Goal: Task Accomplishment & Management: Manage account settings

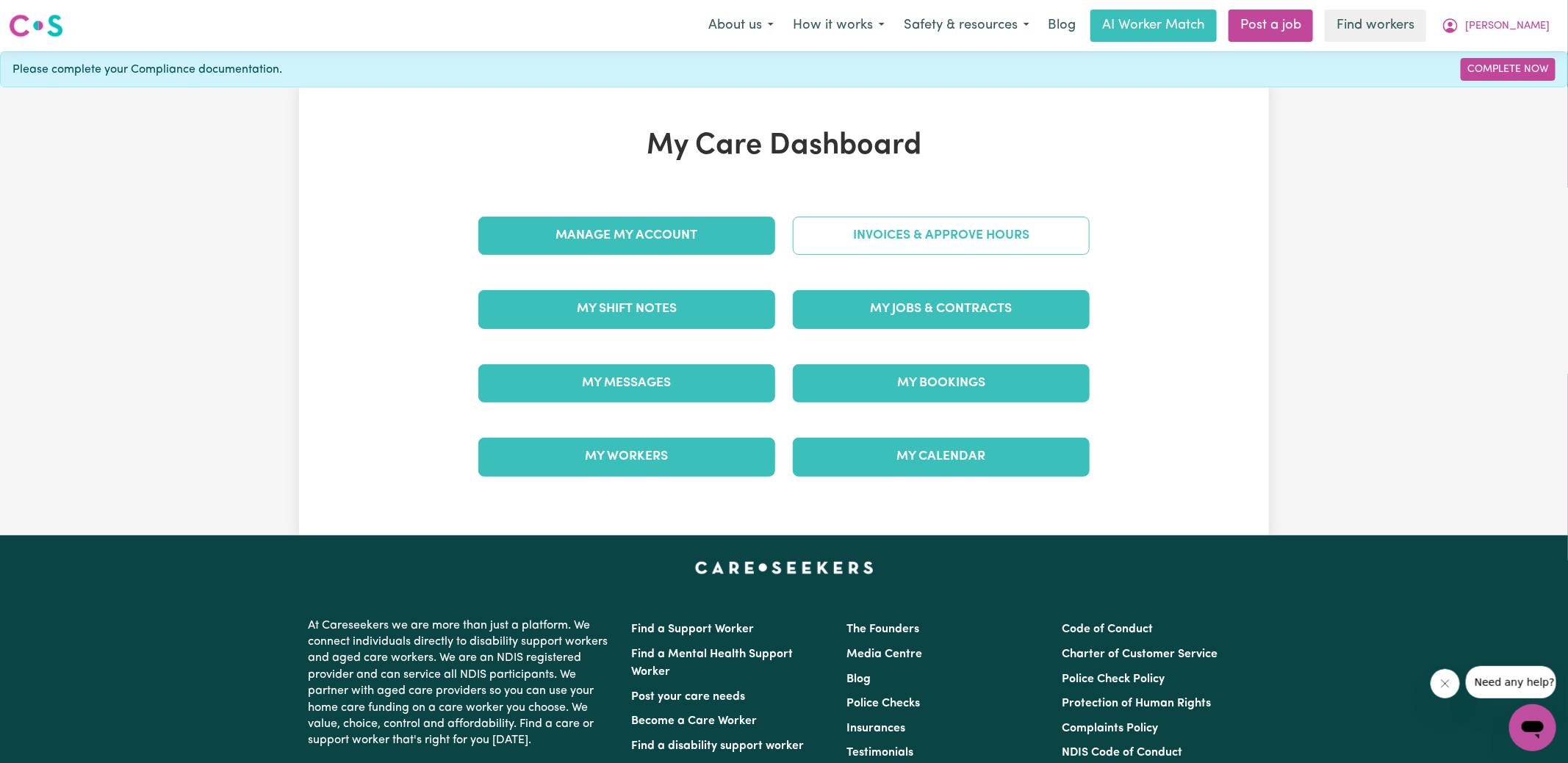
click at [879, 233] on link "Invoices & Approve Hours" at bounding box center [940, 235] width 296 height 38
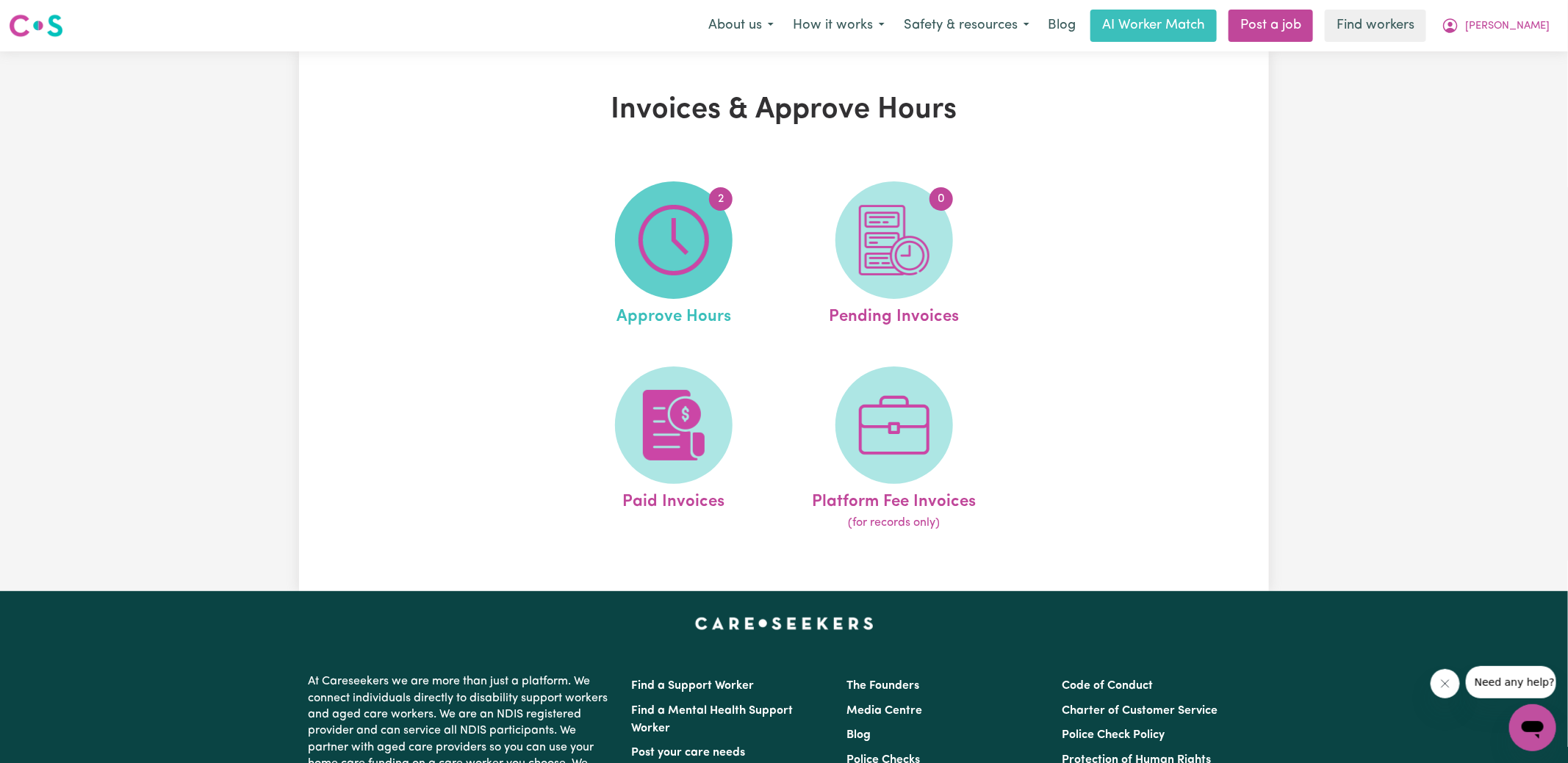
click at [692, 238] on img at bounding box center [673, 240] width 70 height 70
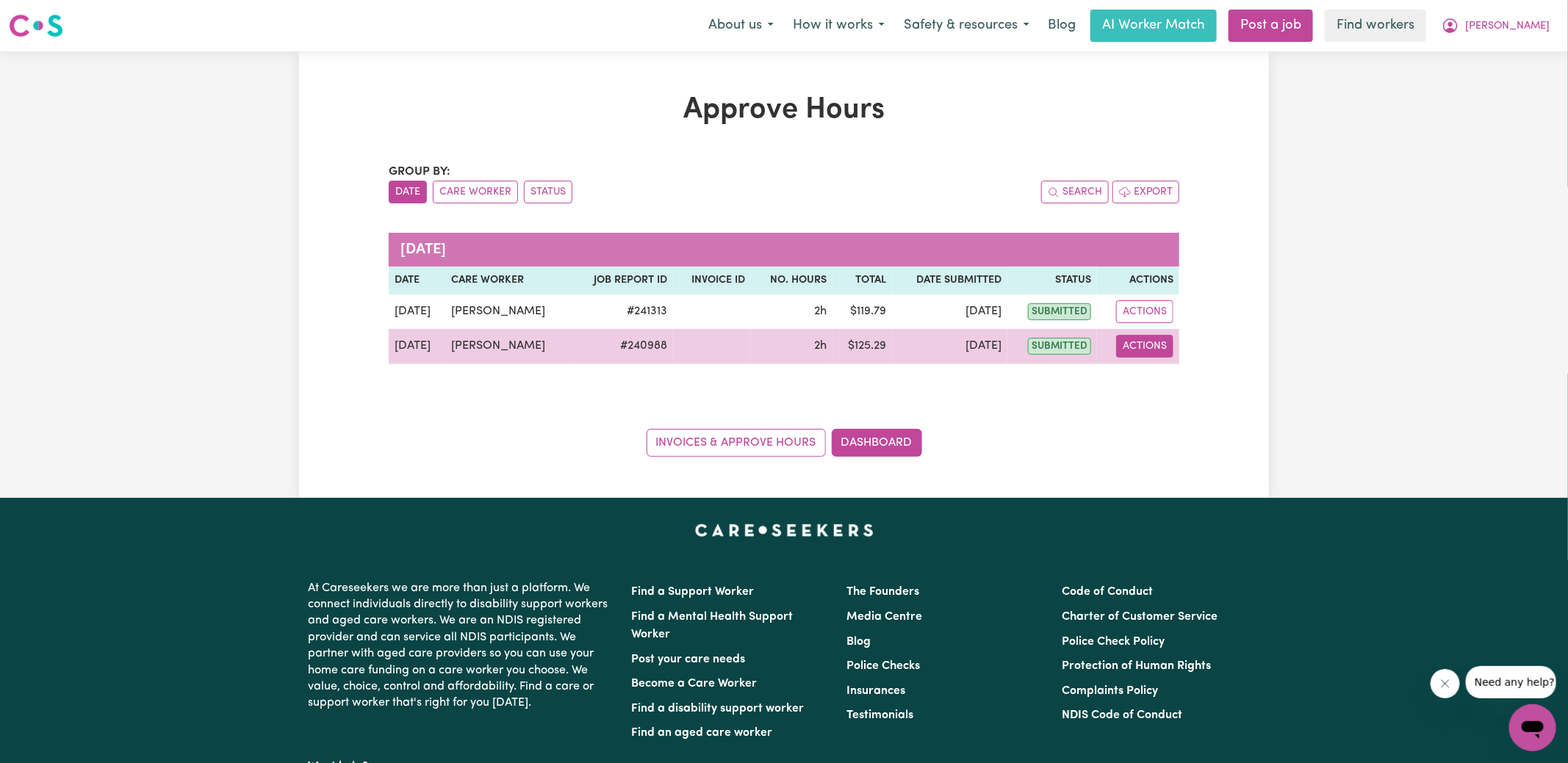
click at [1140, 345] on button "Actions" at bounding box center [1145, 346] width 57 height 22
click at [1163, 382] on link "View Job Report" at bounding box center [1174, 380] width 125 height 29
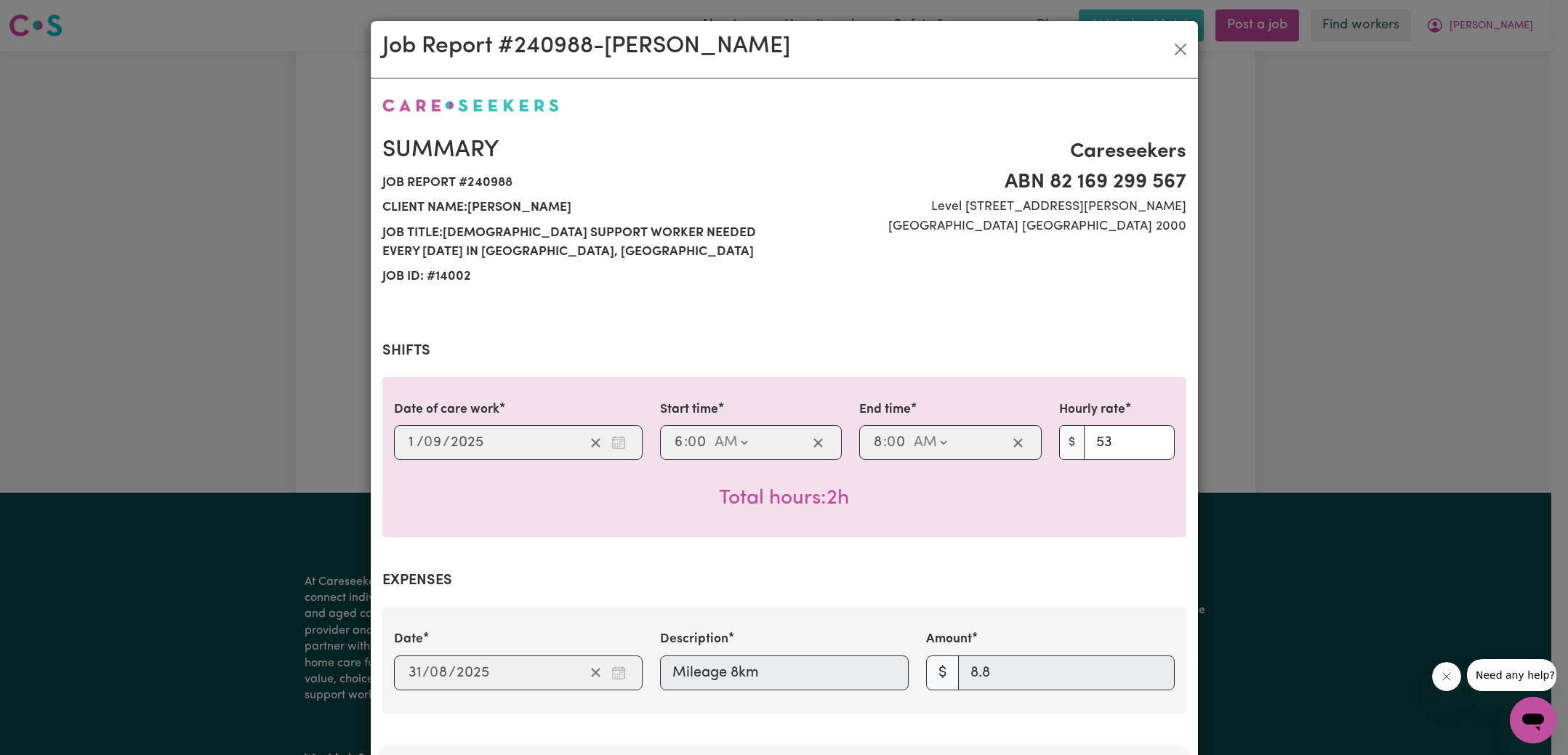
scroll to position [471, 0]
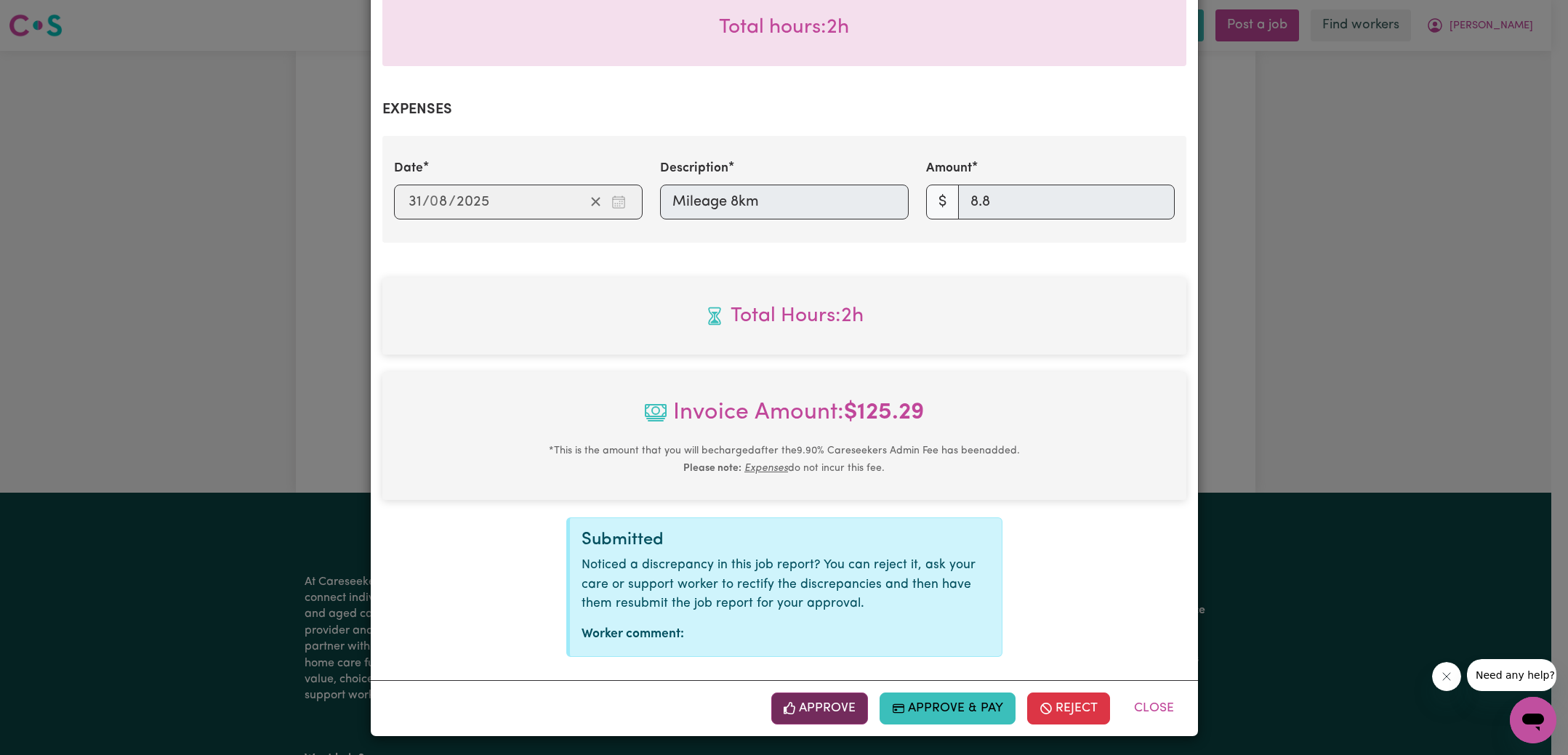
click at [808, 702] on button "Approve" at bounding box center [820, 709] width 97 height 32
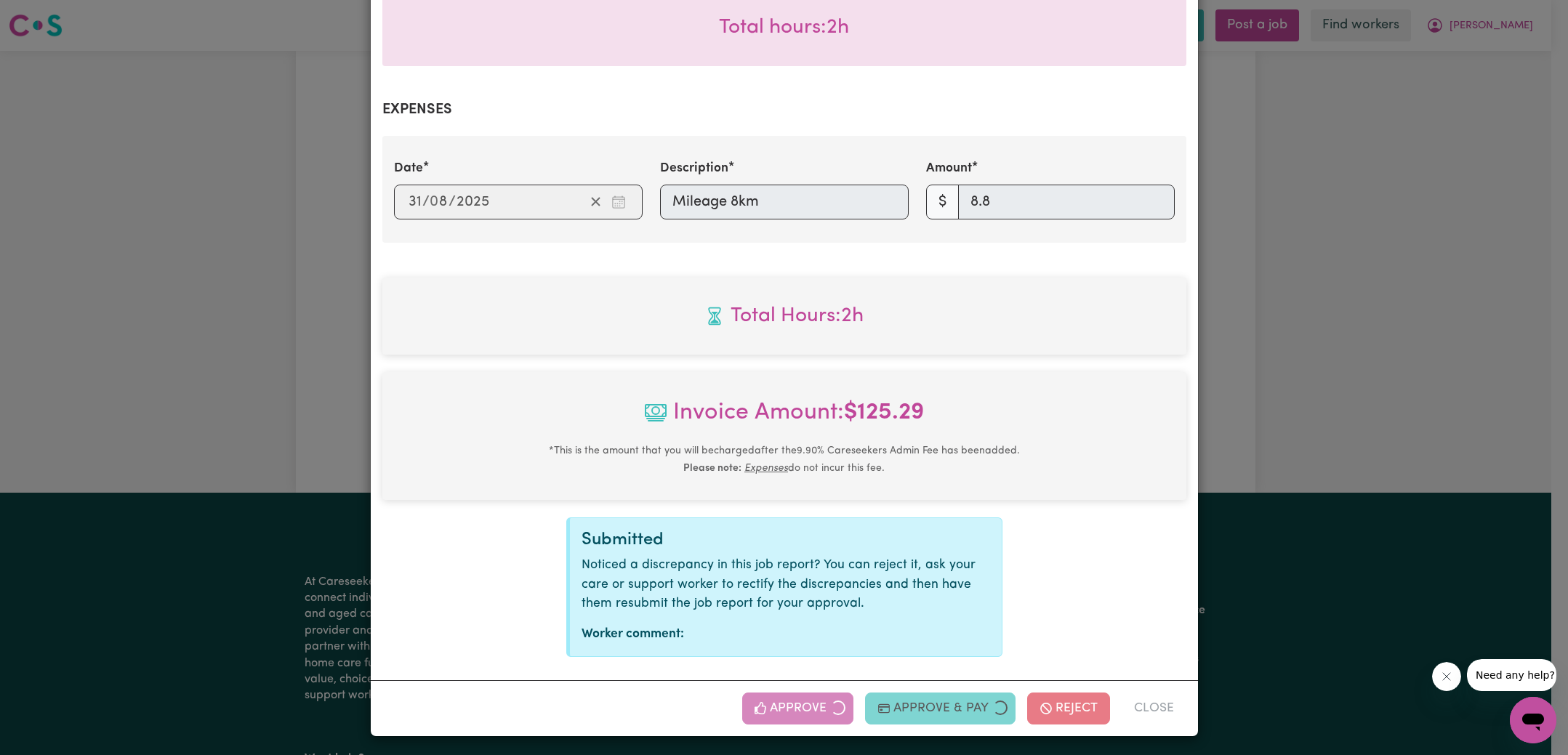
click at [1308, 429] on div "Job Report # 240988 - [PERSON_NAME] Summary Job report # 240988 Client name: [P…" at bounding box center [784, 378] width 1568 height 755
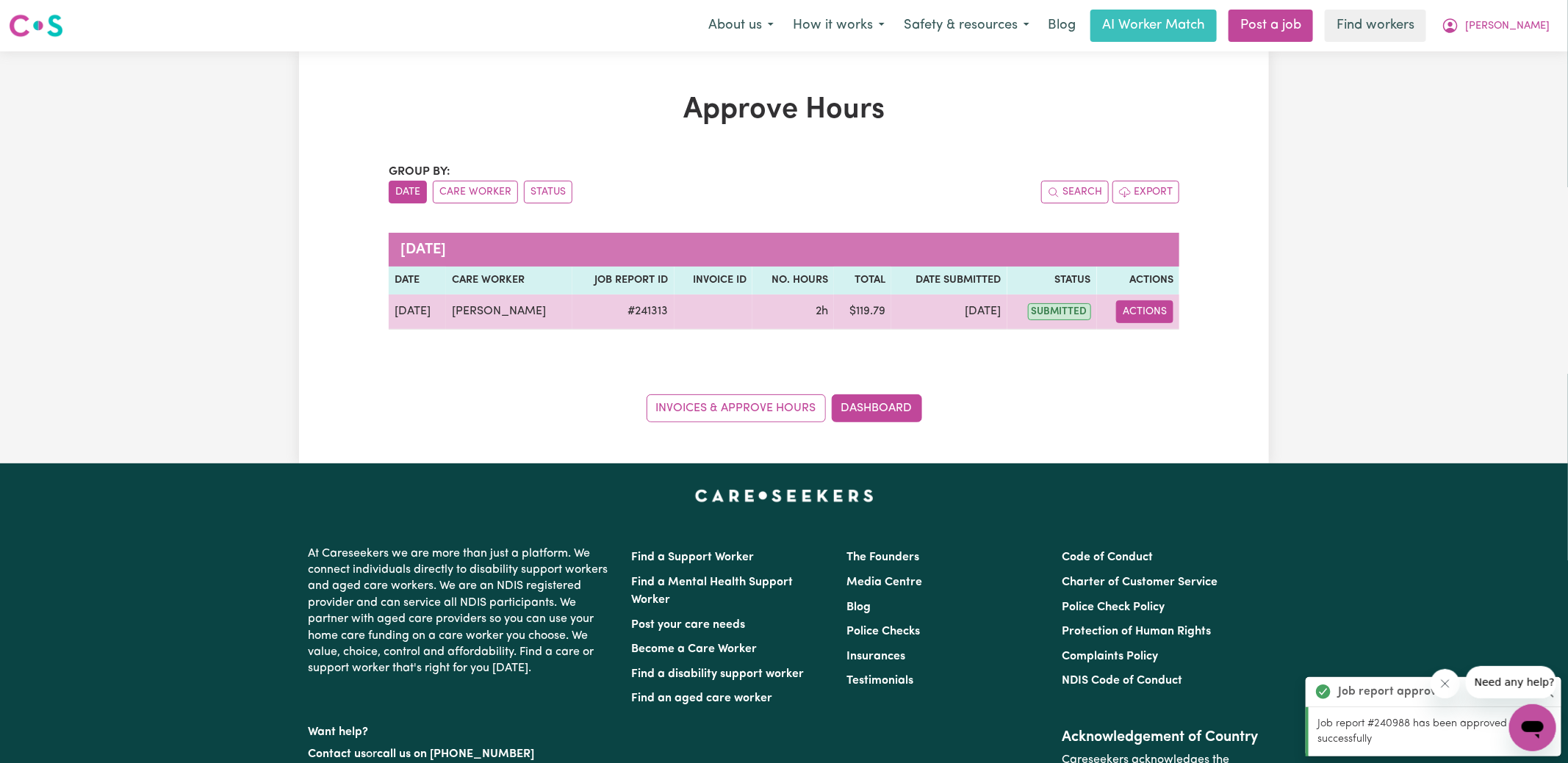
click at [1164, 303] on button "Actions" at bounding box center [1145, 311] width 57 height 22
click at [1182, 347] on link "View Job Report" at bounding box center [1174, 345] width 125 height 29
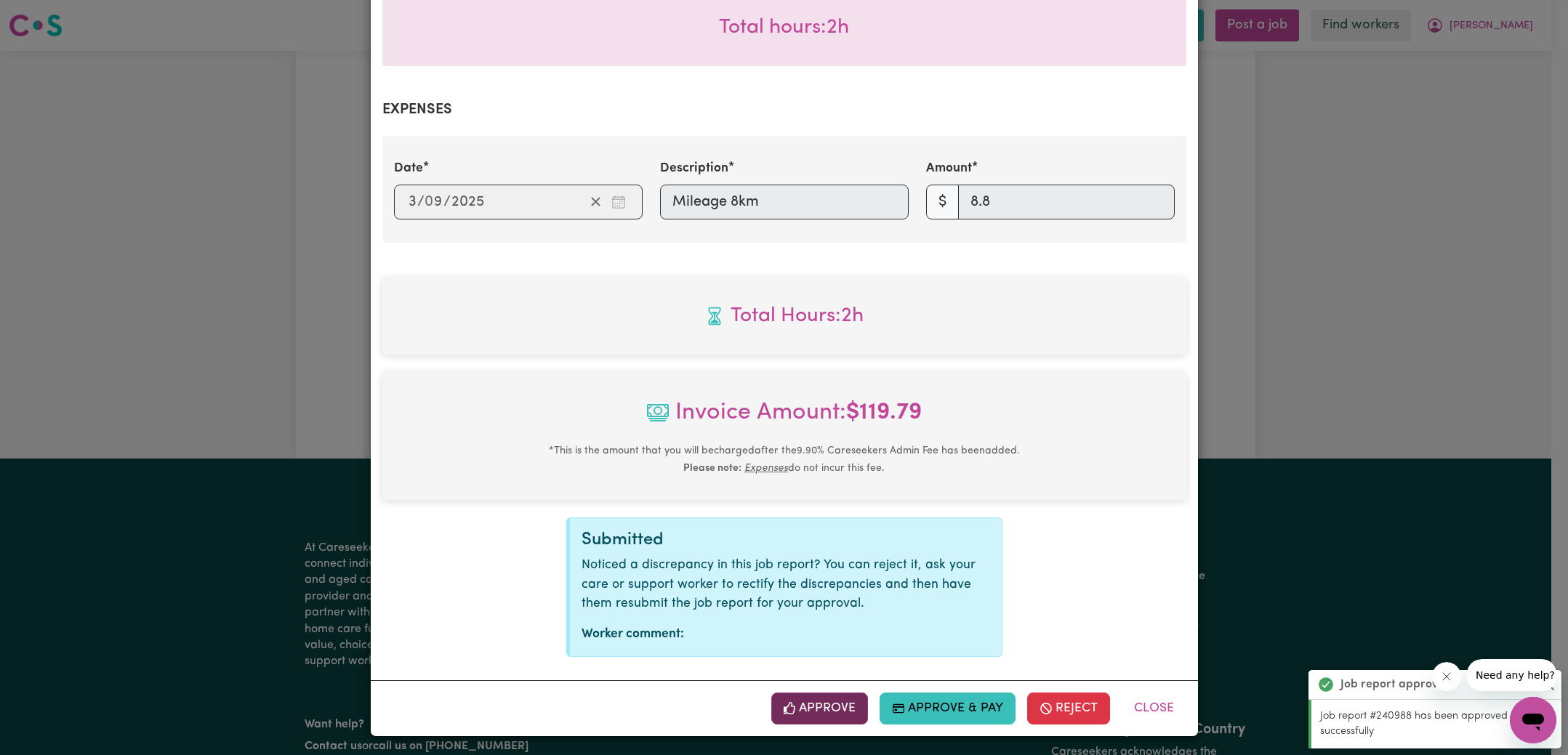
click at [827, 697] on button "Approve" at bounding box center [820, 709] width 97 height 32
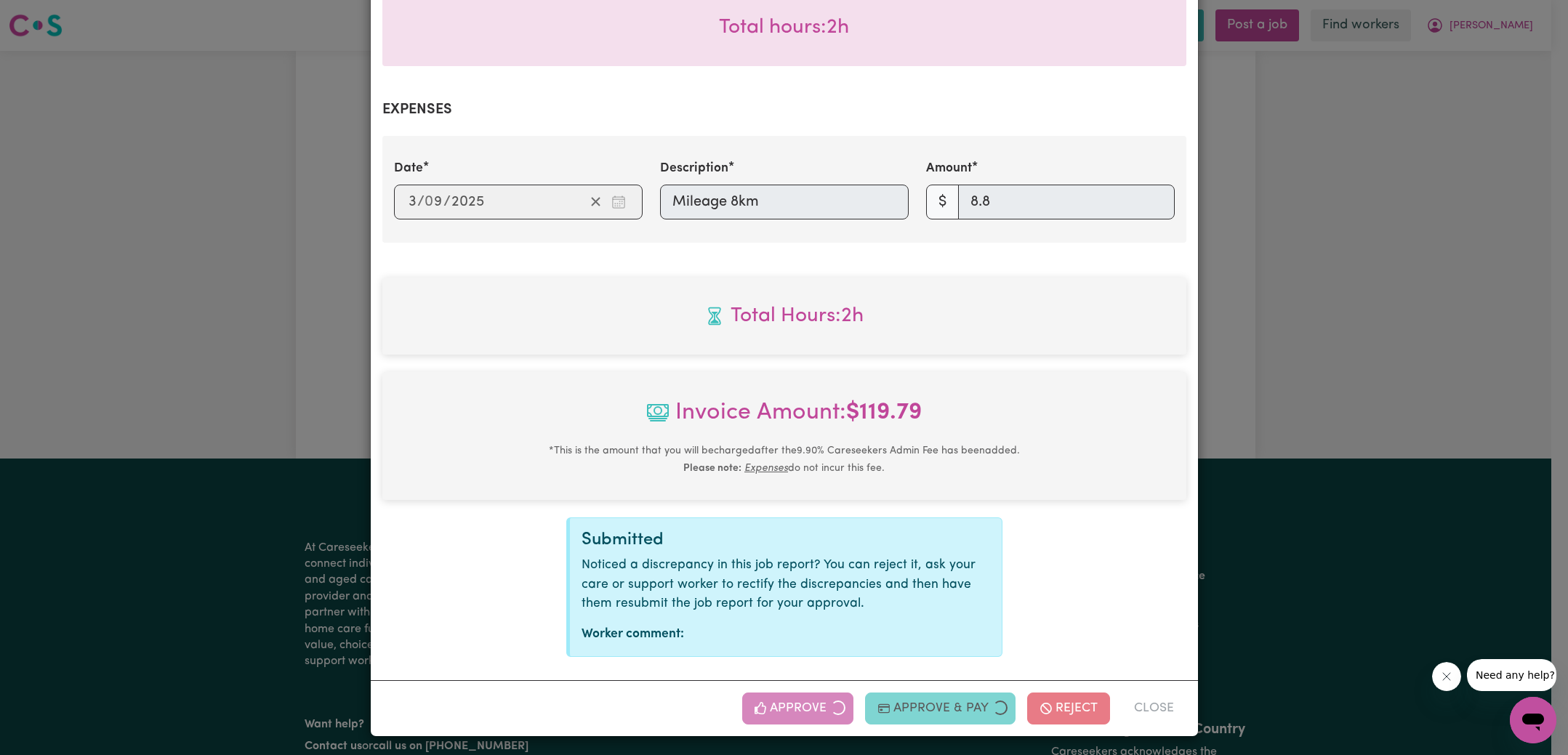
click at [1373, 337] on div "Job Report # 241313 - [PERSON_NAME] Summary Job report # 241313 Client name: [P…" at bounding box center [784, 378] width 1568 height 755
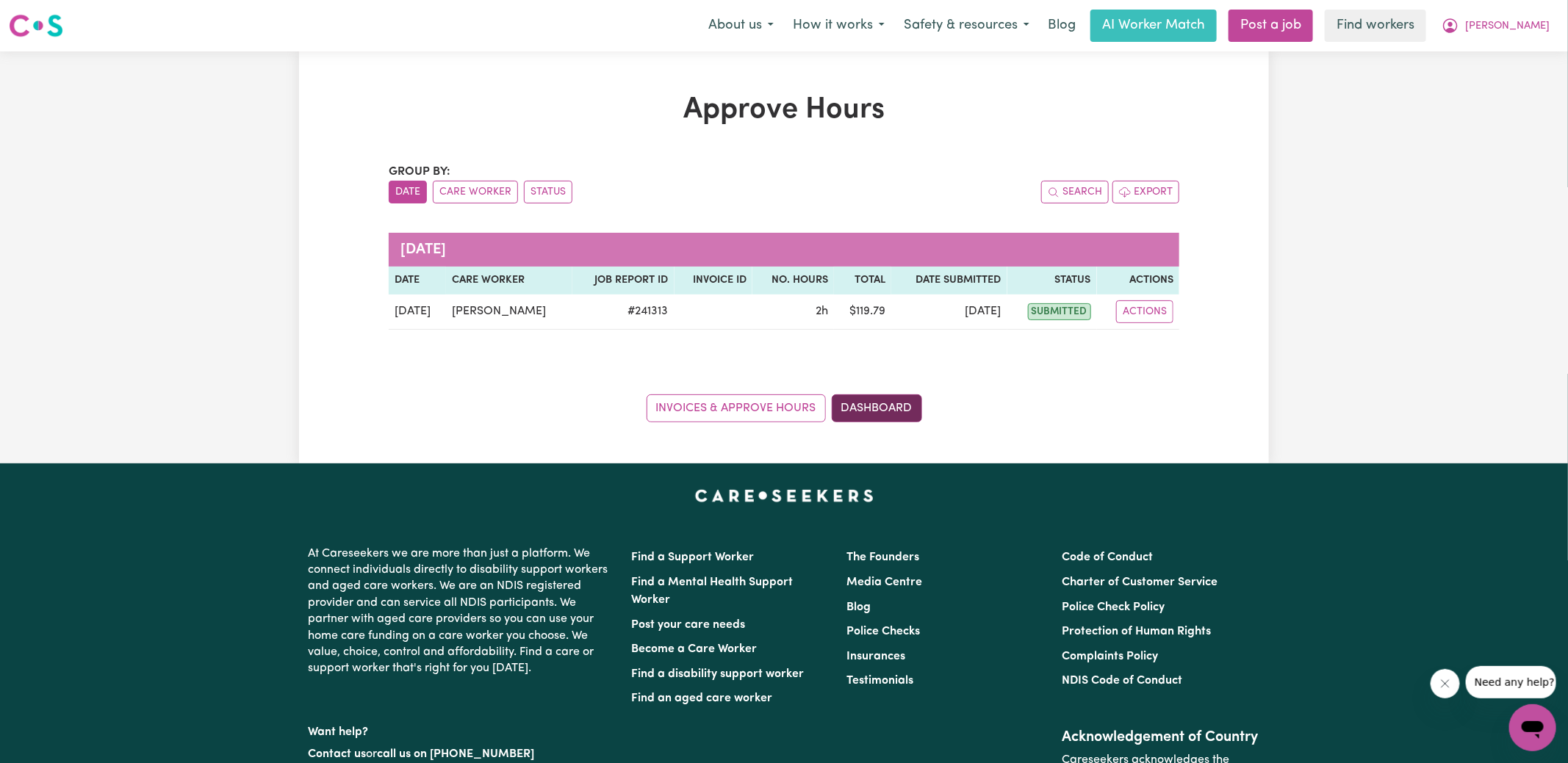
click at [895, 403] on link "Dashboard" at bounding box center [876, 409] width 91 height 28
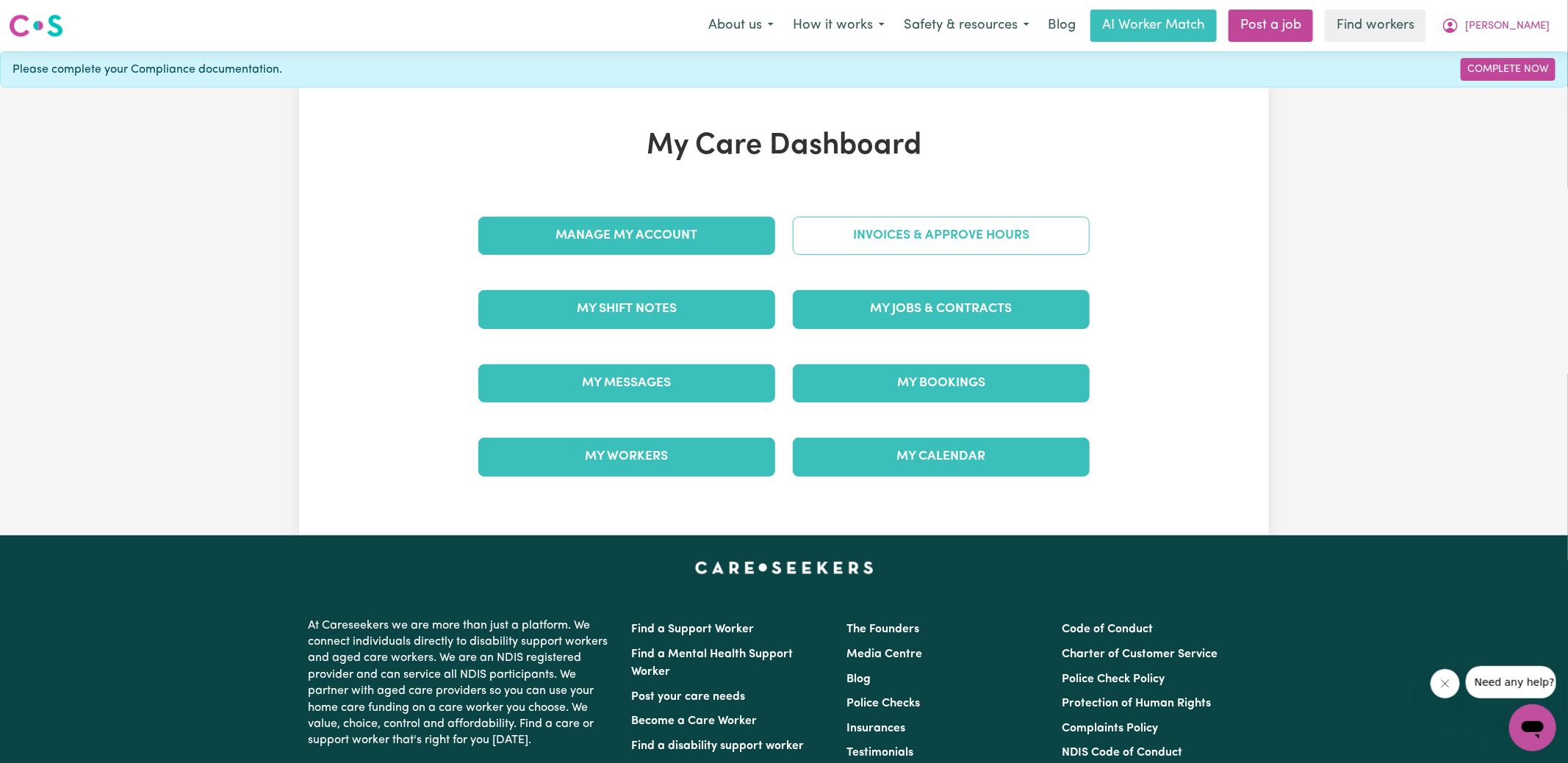
click at [885, 240] on link "Invoices & Approve Hours" at bounding box center [940, 235] width 296 height 38
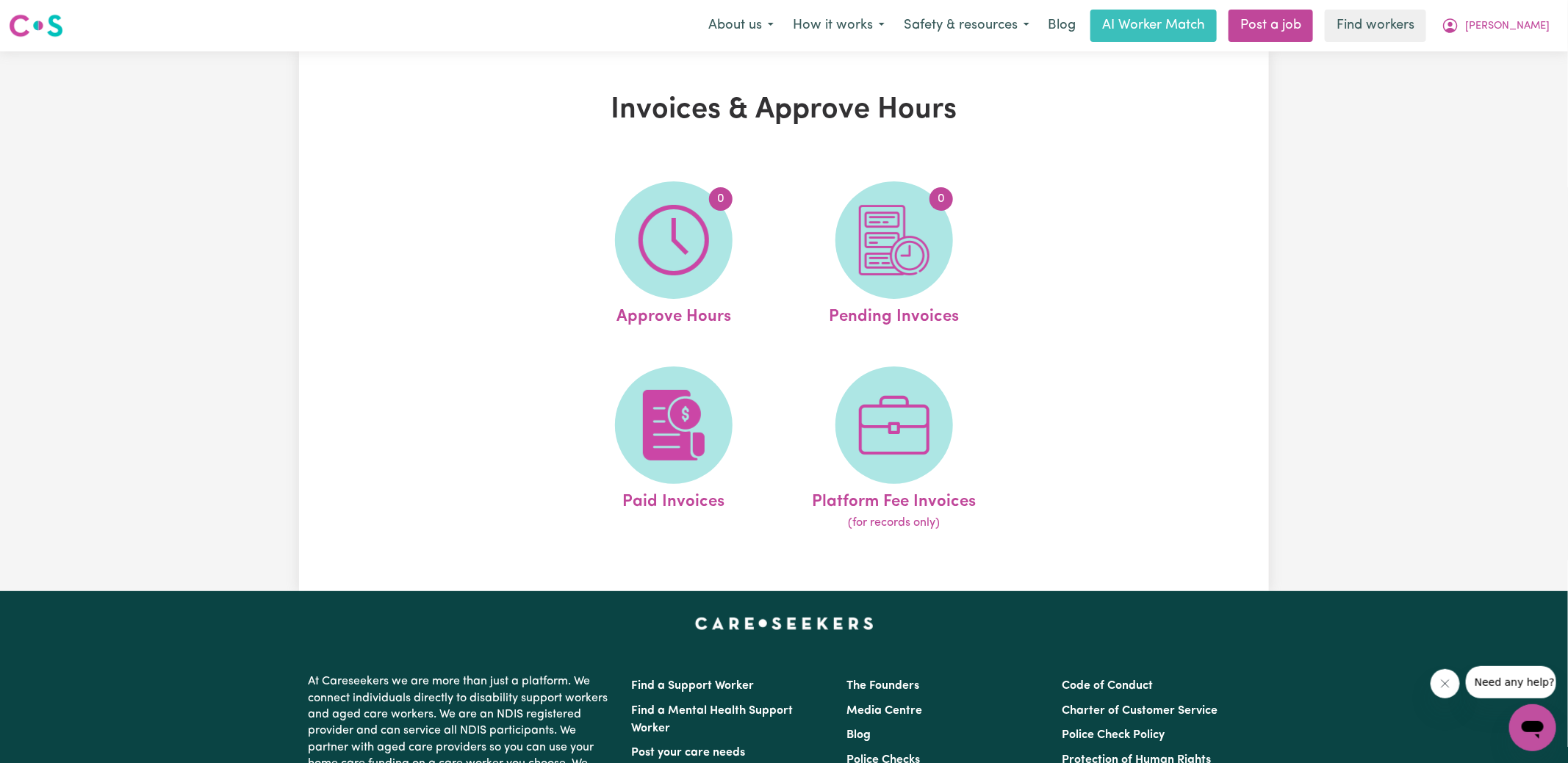
click at [906, 253] on img at bounding box center [894, 240] width 70 height 70
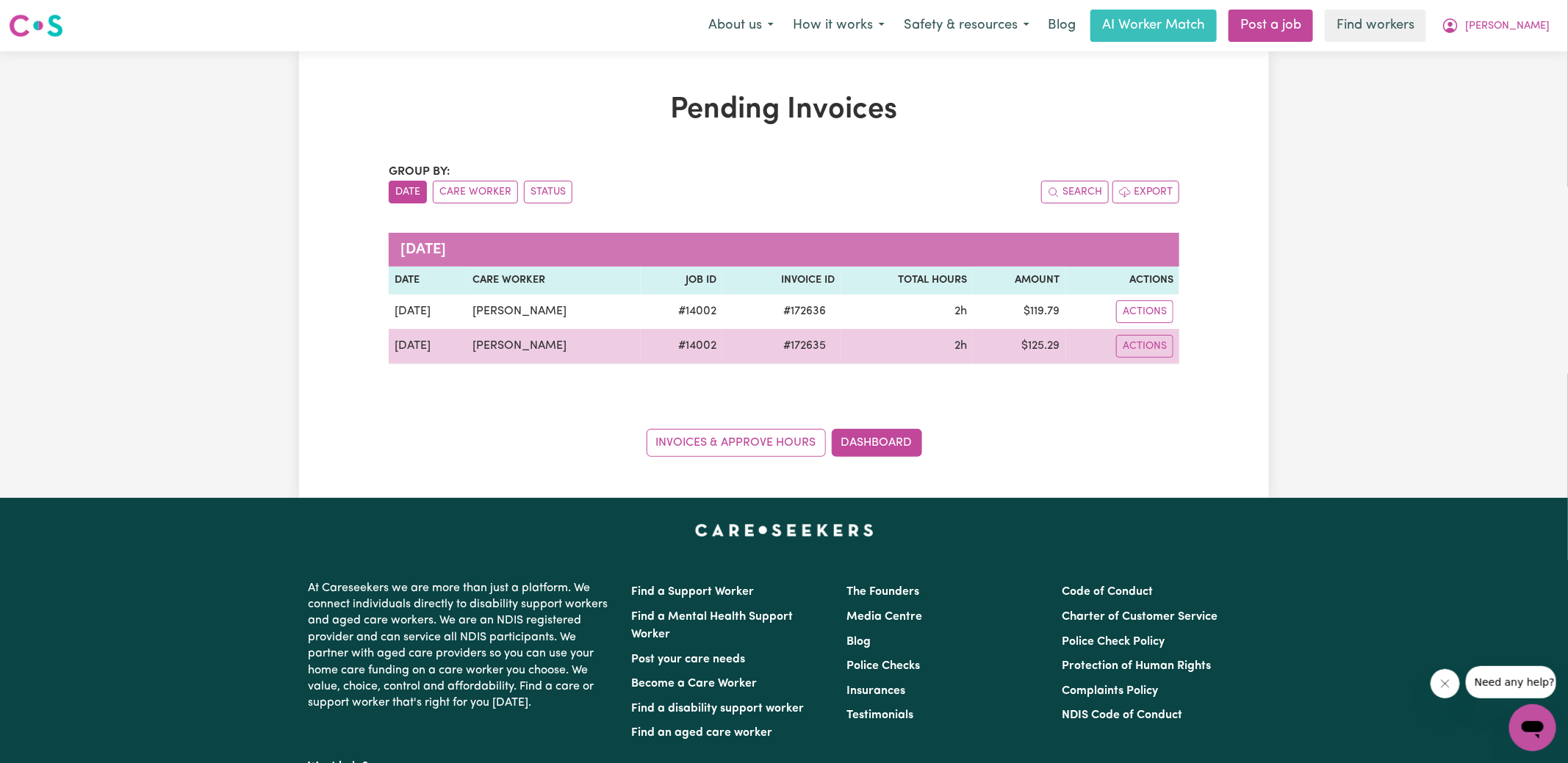
click at [834, 340] on span "# 172635" at bounding box center [804, 346] width 60 height 18
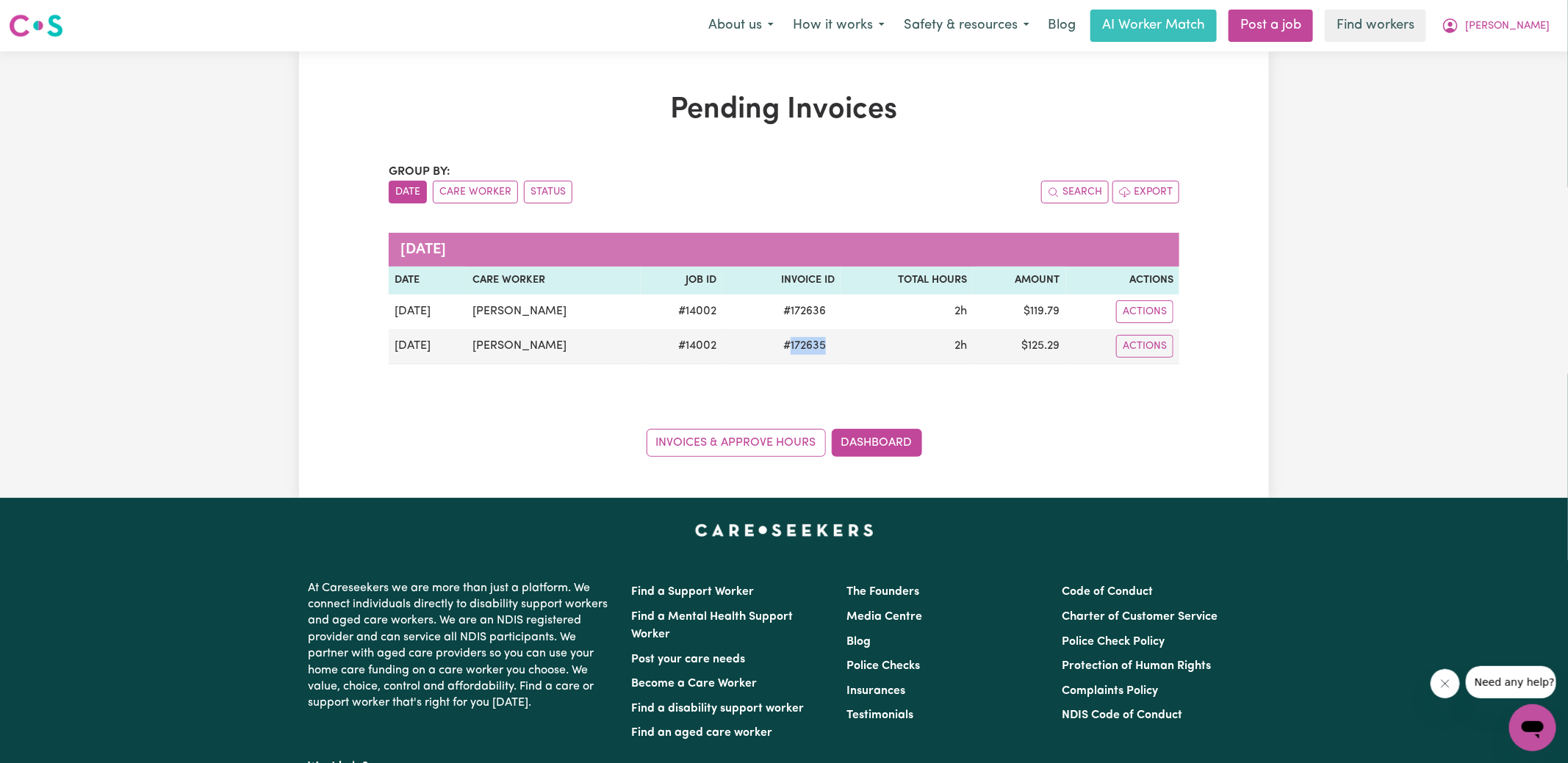
copy span "172635"
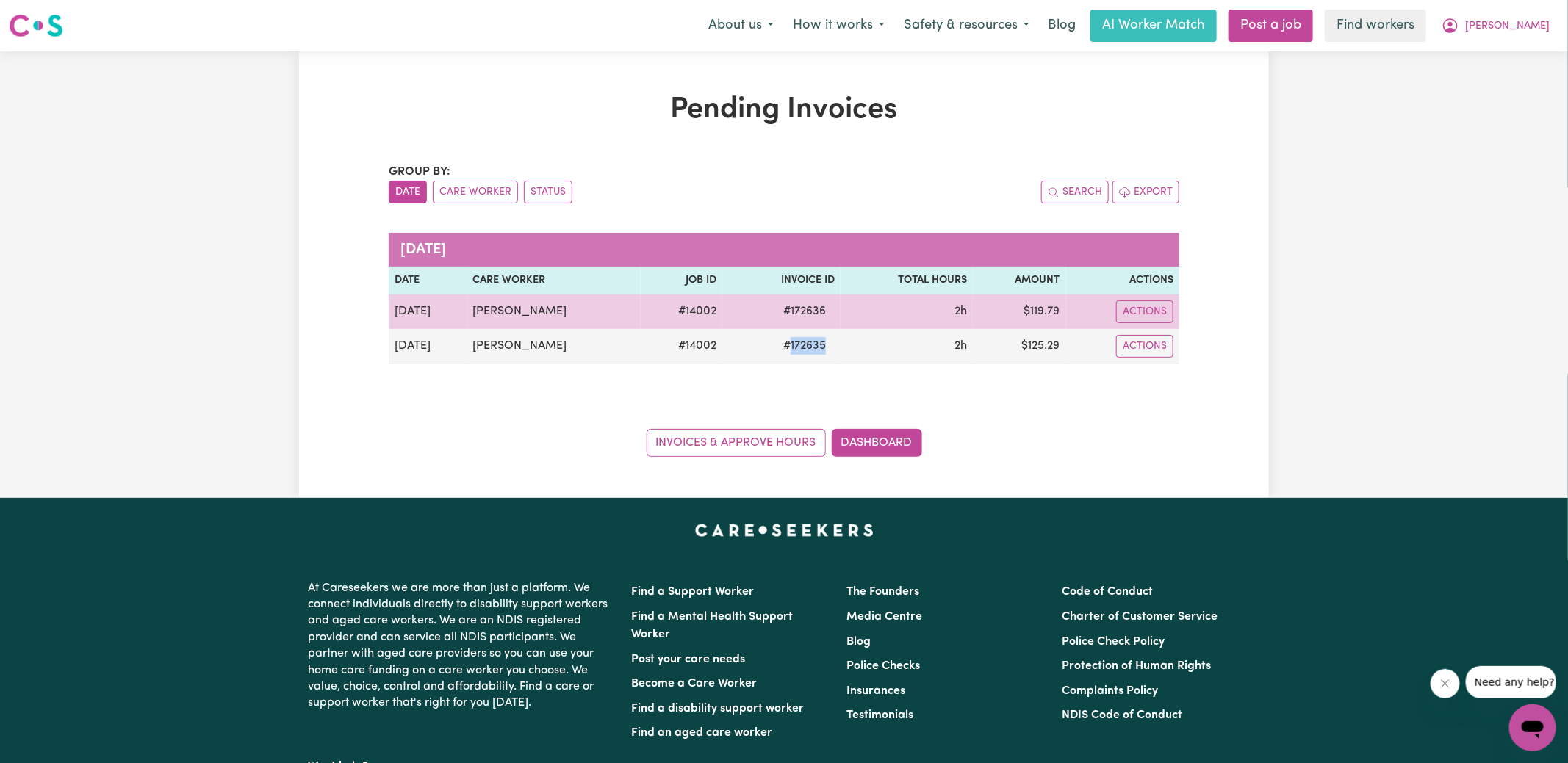
click at [834, 309] on span "# 172636" at bounding box center [804, 311] width 60 height 18
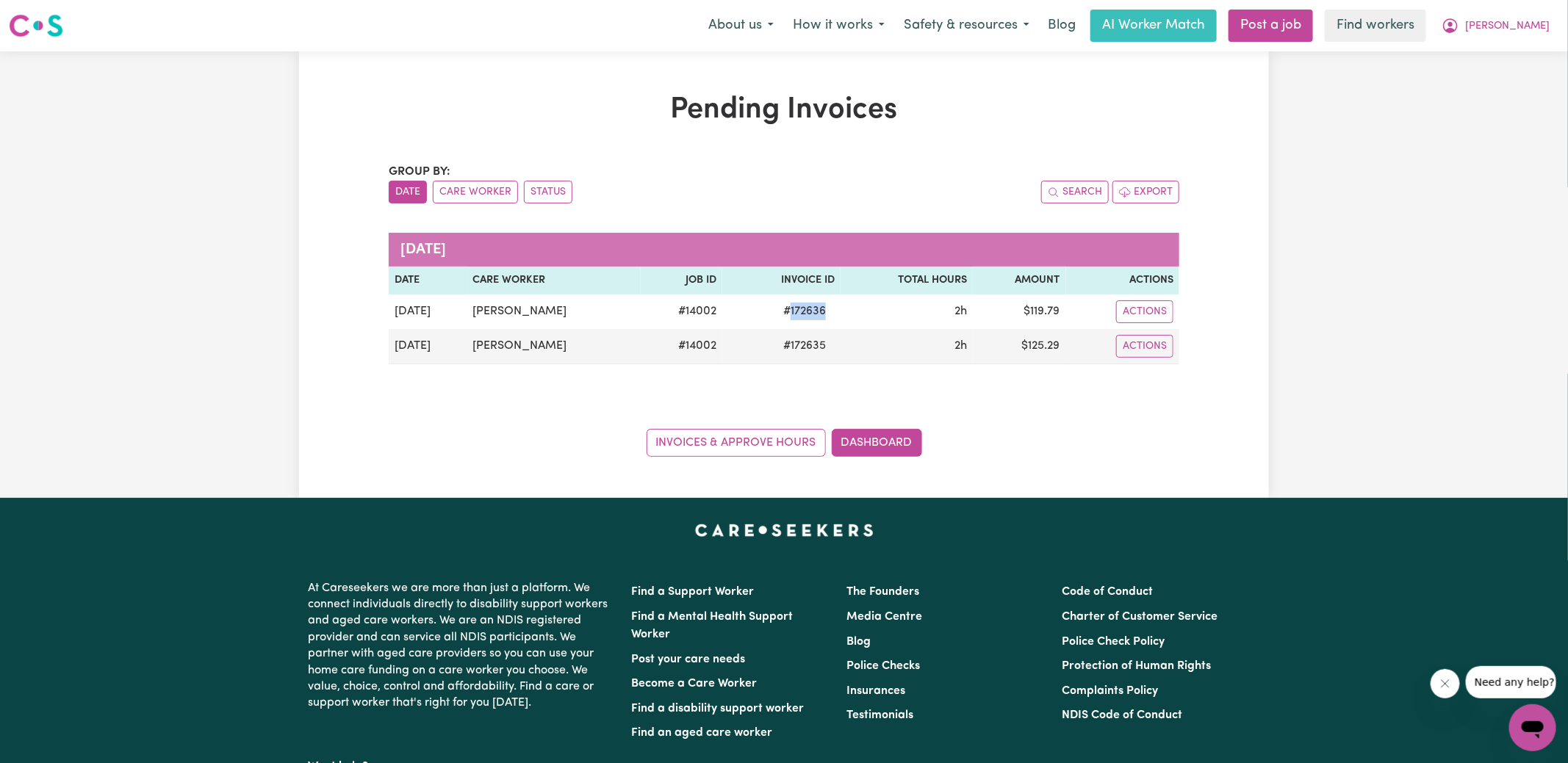
copy span "172636"
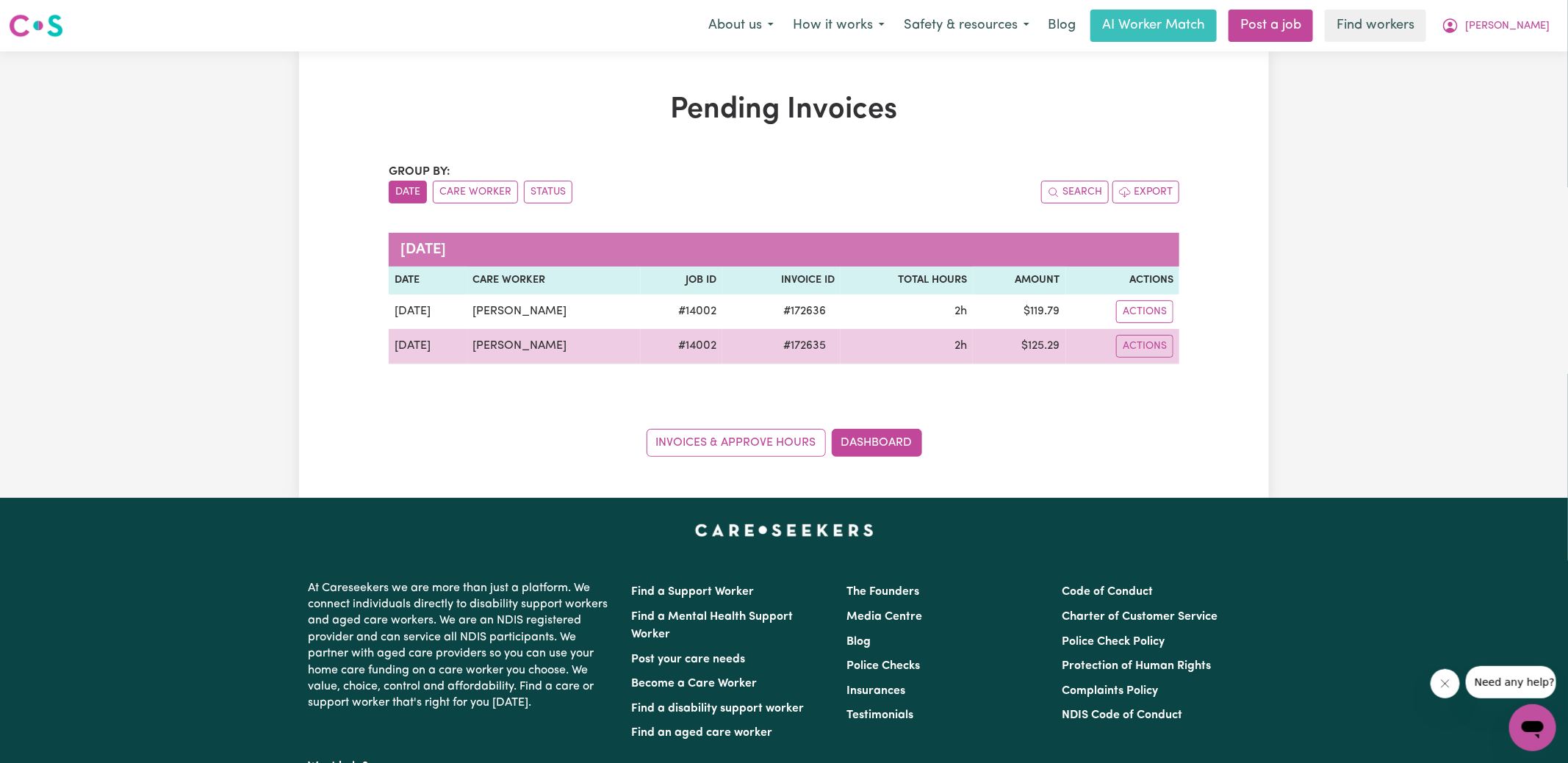
click at [1050, 344] on td "$ 125.29" at bounding box center [1019, 347] width 93 height 36
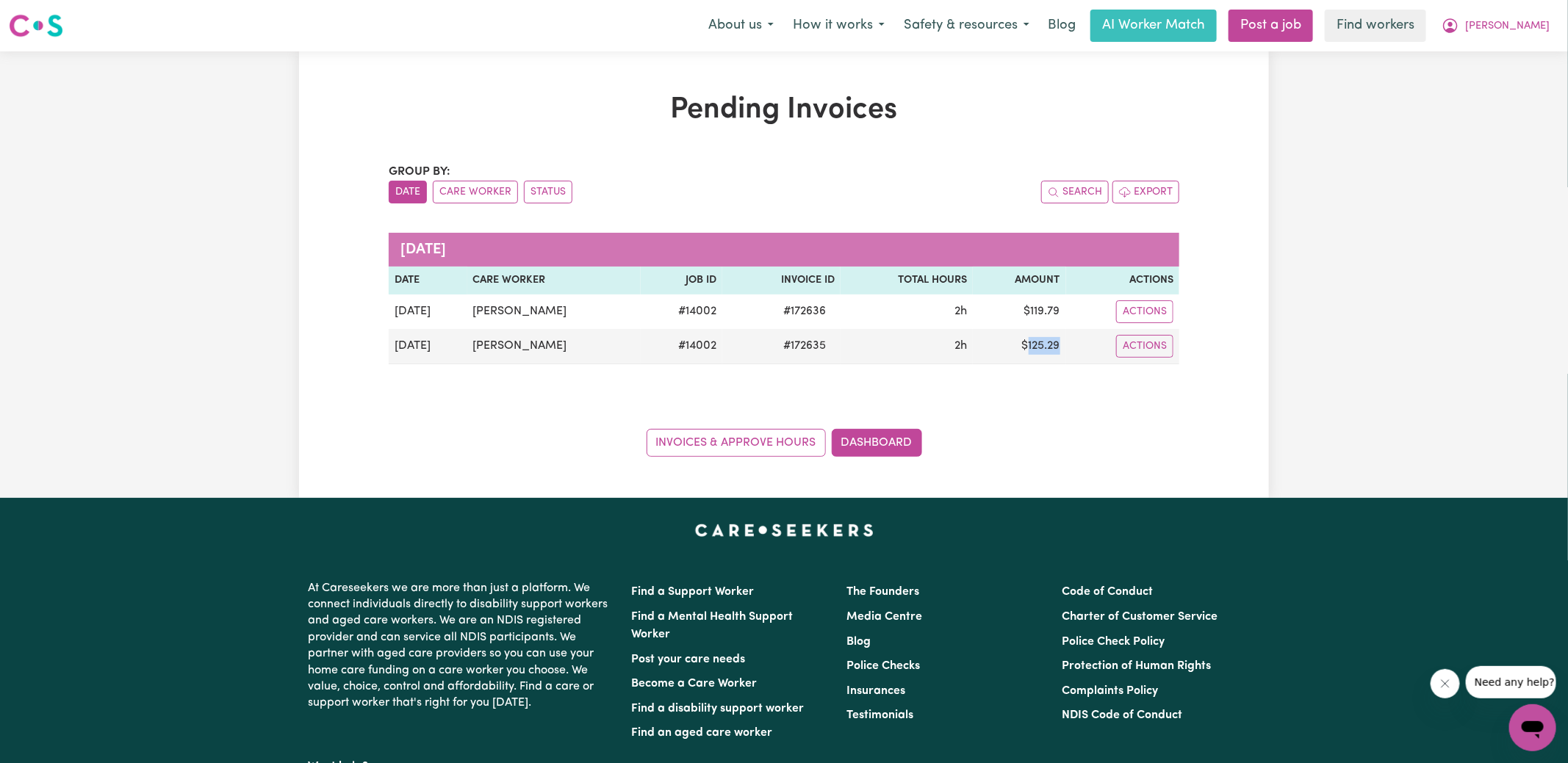
copy td "125.29"
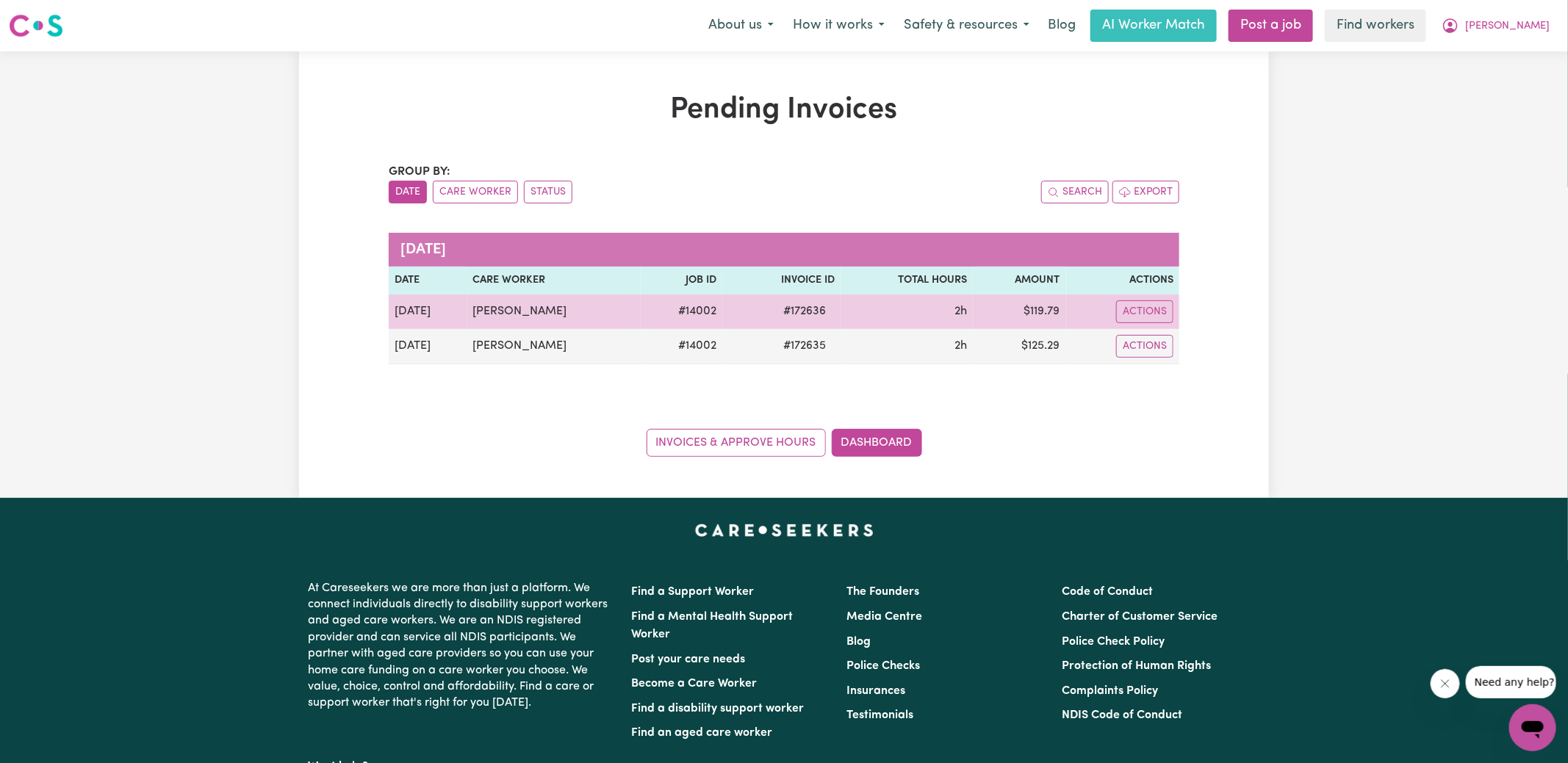
click at [1056, 306] on td "$ 119.79" at bounding box center [1019, 312] width 93 height 35
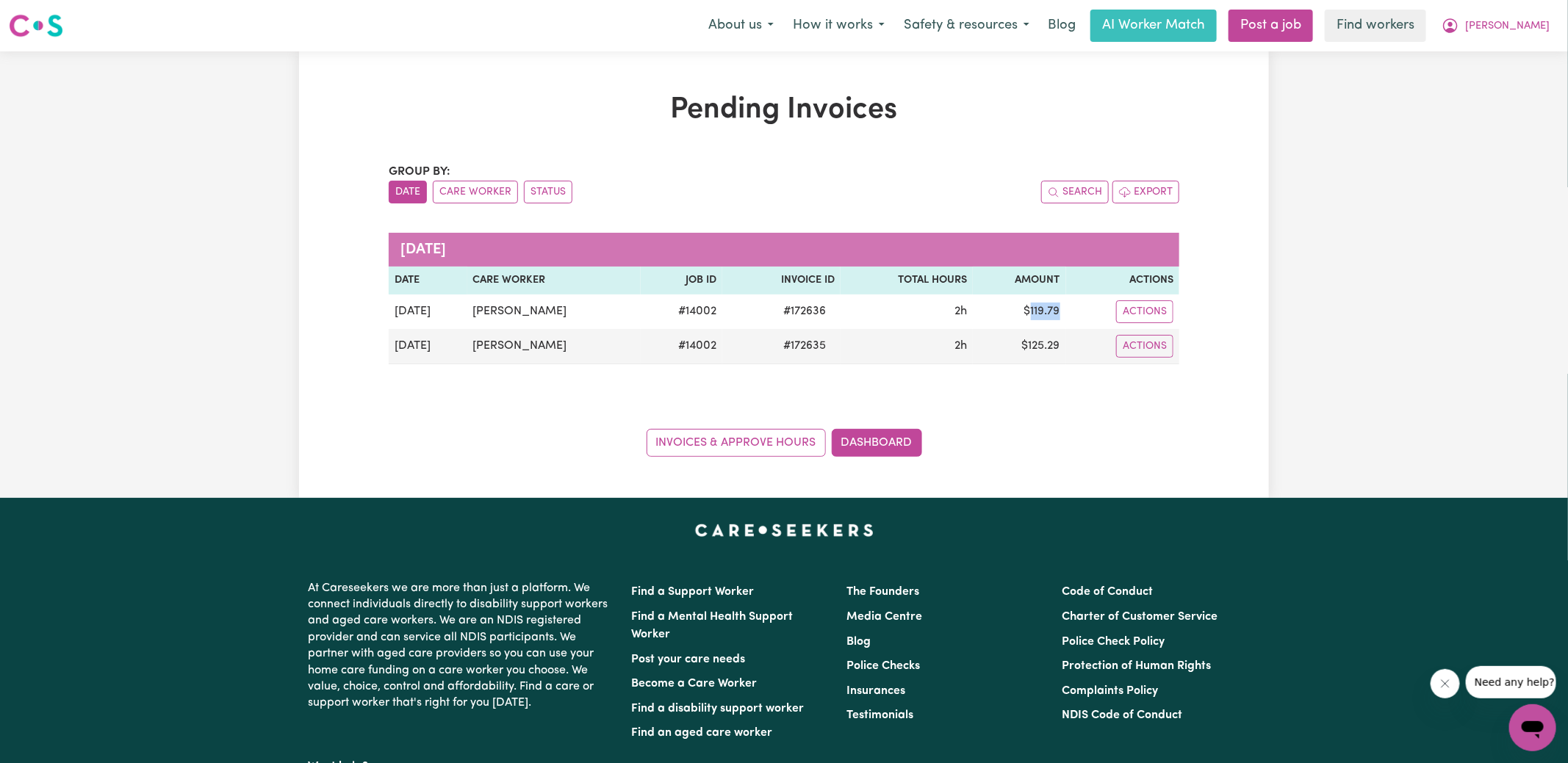
copy td "119.79"
click at [1459, 26] on icon "My Account" at bounding box center [1450, 26] width 18 height 18
click at [1491, 84] on link "Logout" at bounding box center [1500, 84] width 116 height 28
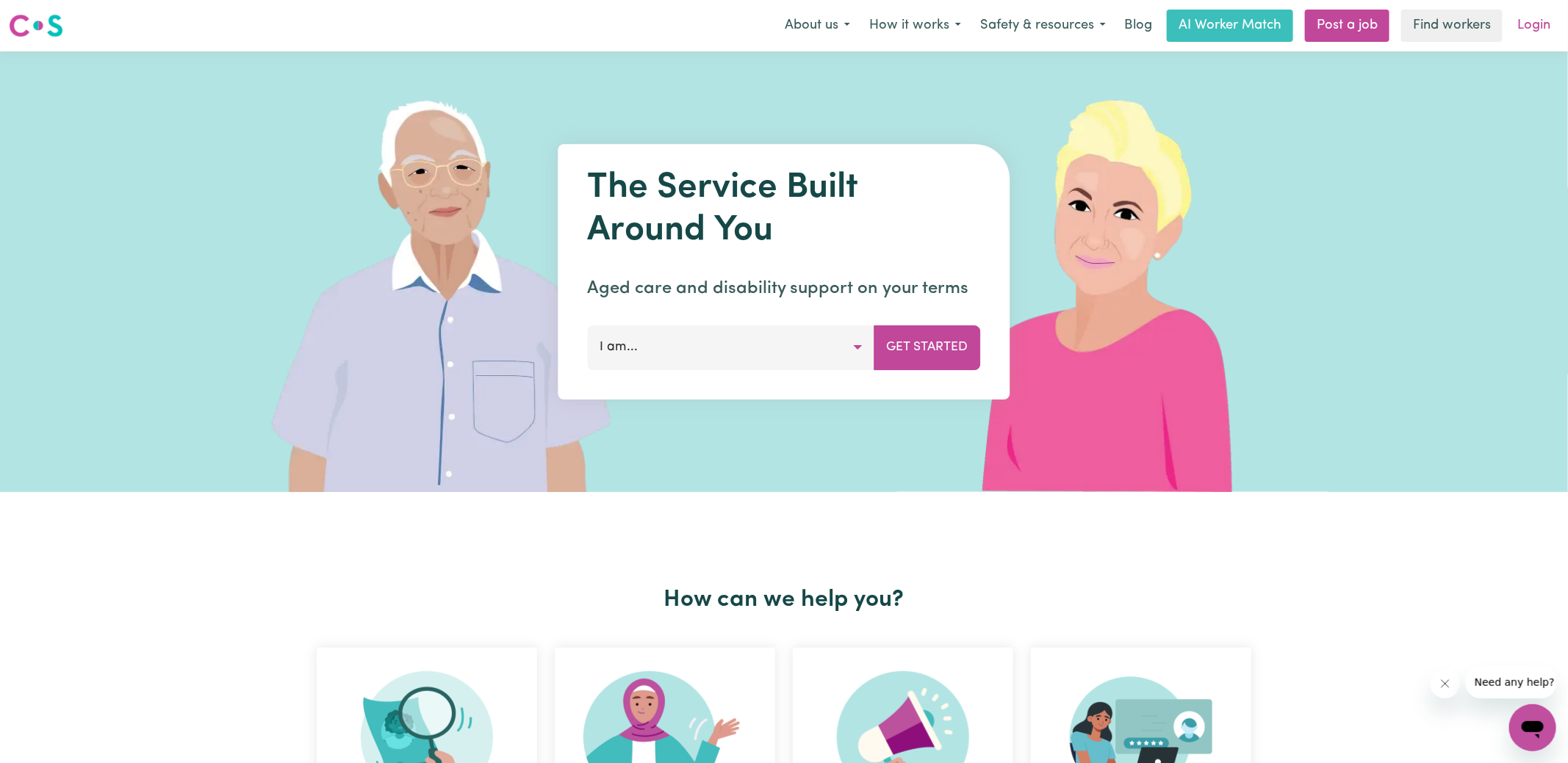
click at [1535, 35] on link "Login" at bounding box center [1533, 26] width 50 height 33
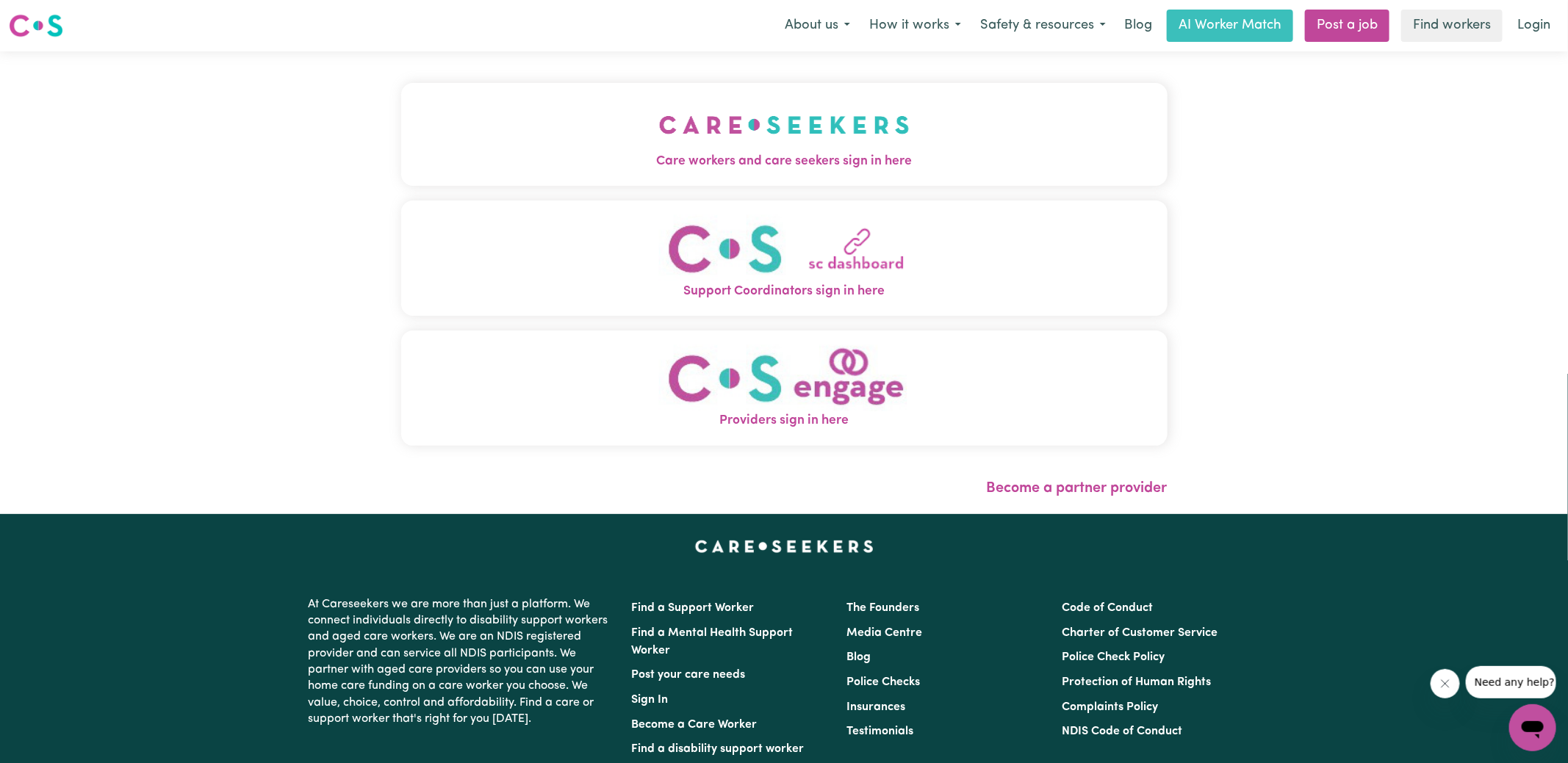
click at [670, 152] on span "Care workers and care seekers sign in here" at bounding box center [784, 161] width 766 height 19
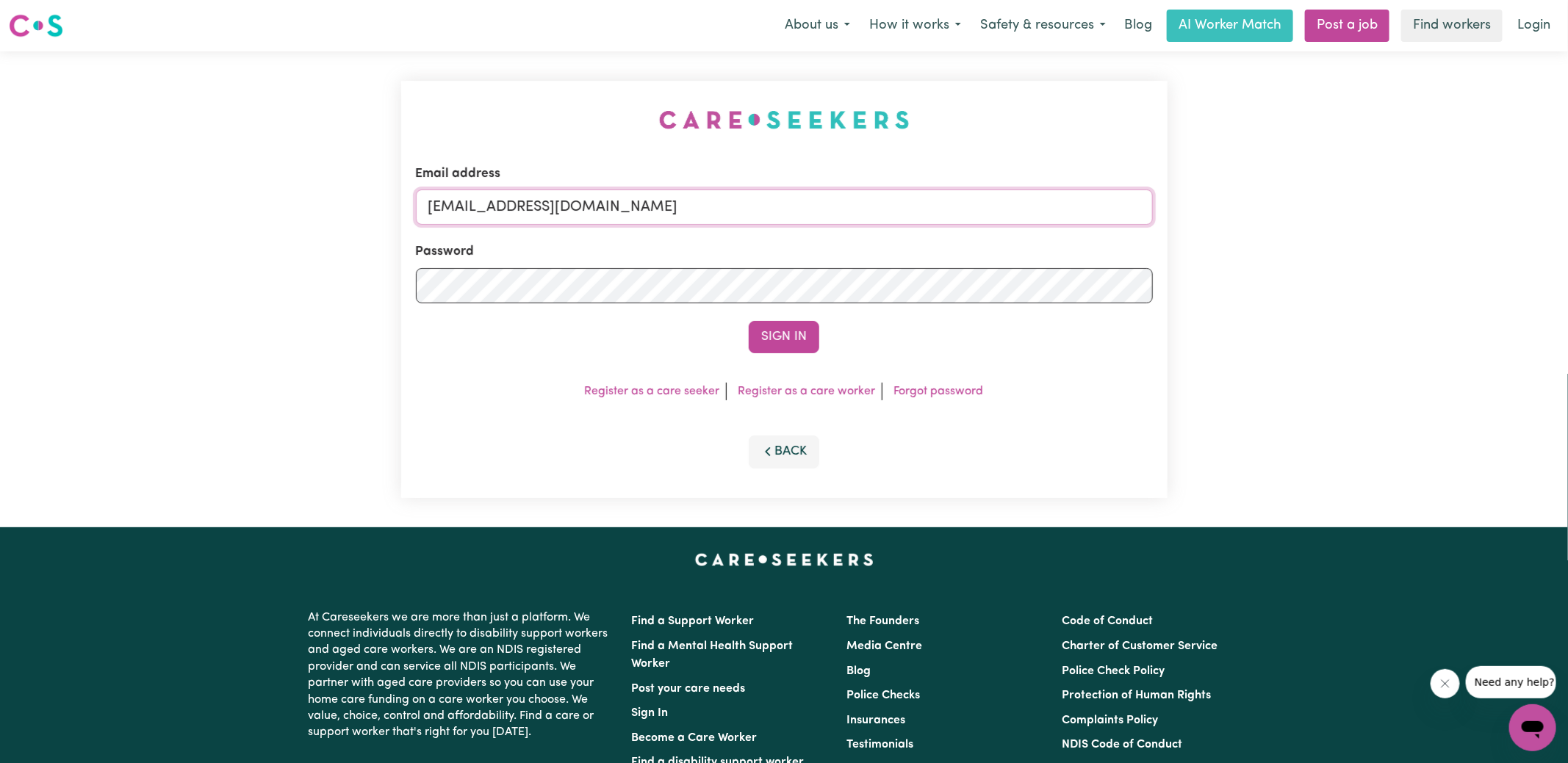
drag, startPoint x: 502, startPoint y: 207, endPoint x: 1303, endPoint y: 249, distance: 802.1
click at [1303, 249] on div "Email address [EMAIL_ADDRESS][DOMAIN_NAME] Password Sign In Register as a care …" at bounding box center [784, 289] width 1568 height 476
type input "[EMAIL_ADDRESS][DOMAIN_NAME]"
click at [748, 321] on button "Sign In" at bounding box center [783, 337] width 70 height 33
